Goal: Navigation & Orientation: Understand site structure

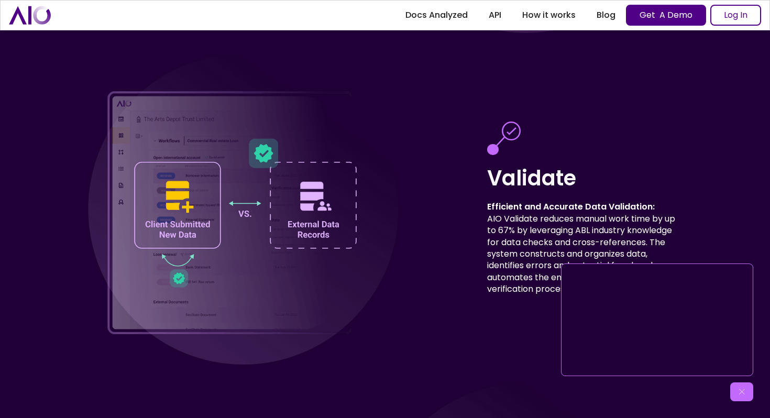
scroll to position [2919, 0]
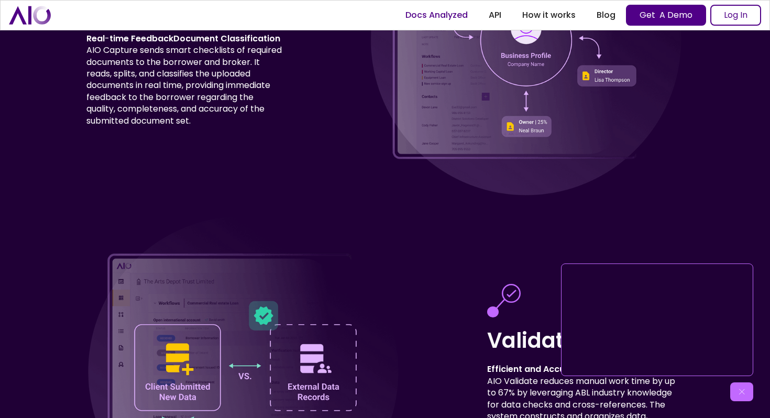
click at [453, 17] on link "Docs Analyzed" at bounding box center [436, 15] width 83 height 19
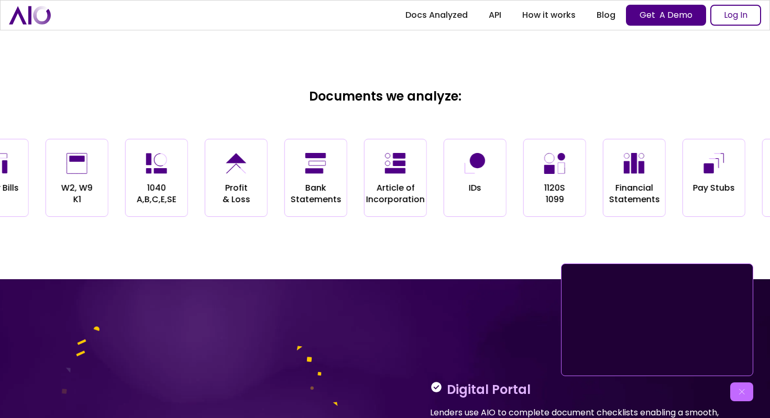
scroll to position [1093, 0]
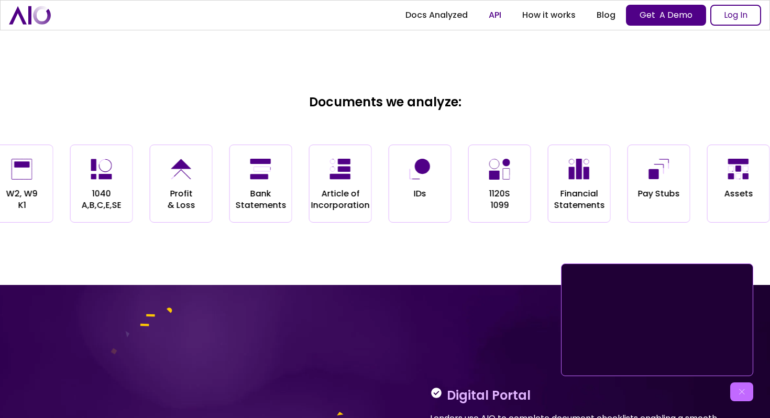
click at [492, 13] on link "API" at bounding box center [495, 15] width 34 height 19
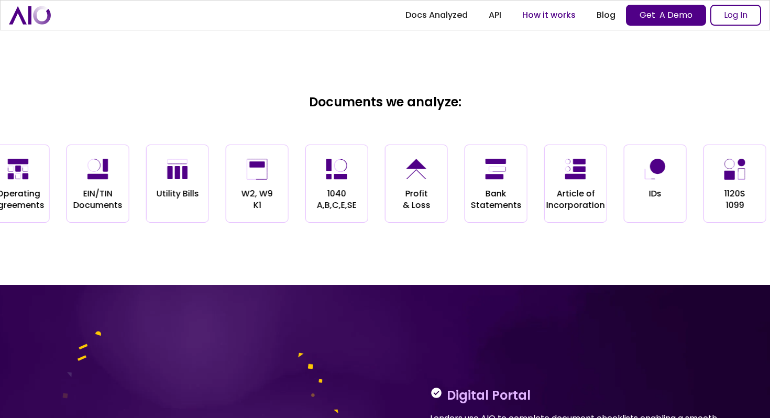
scroll to position [1093, 0]
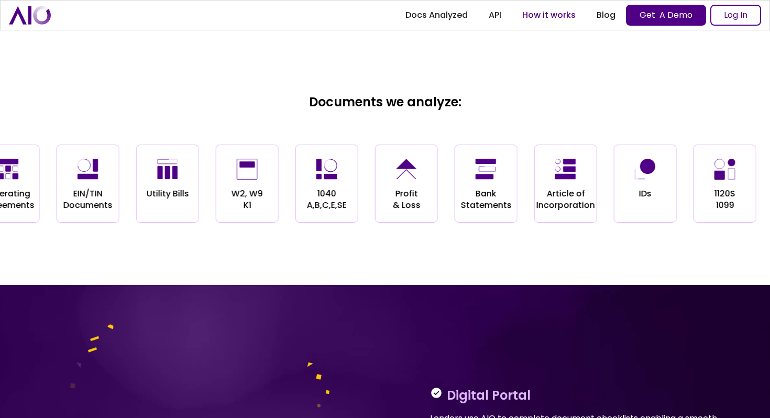
click at [557, 17] on link "How it works" at bounding box center [549, 15] width 74 height 19
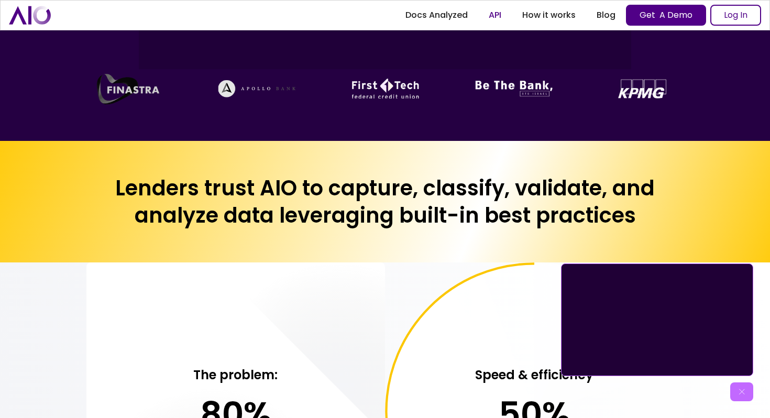
scroll to position [471, 0]
